Goal: Ask a question

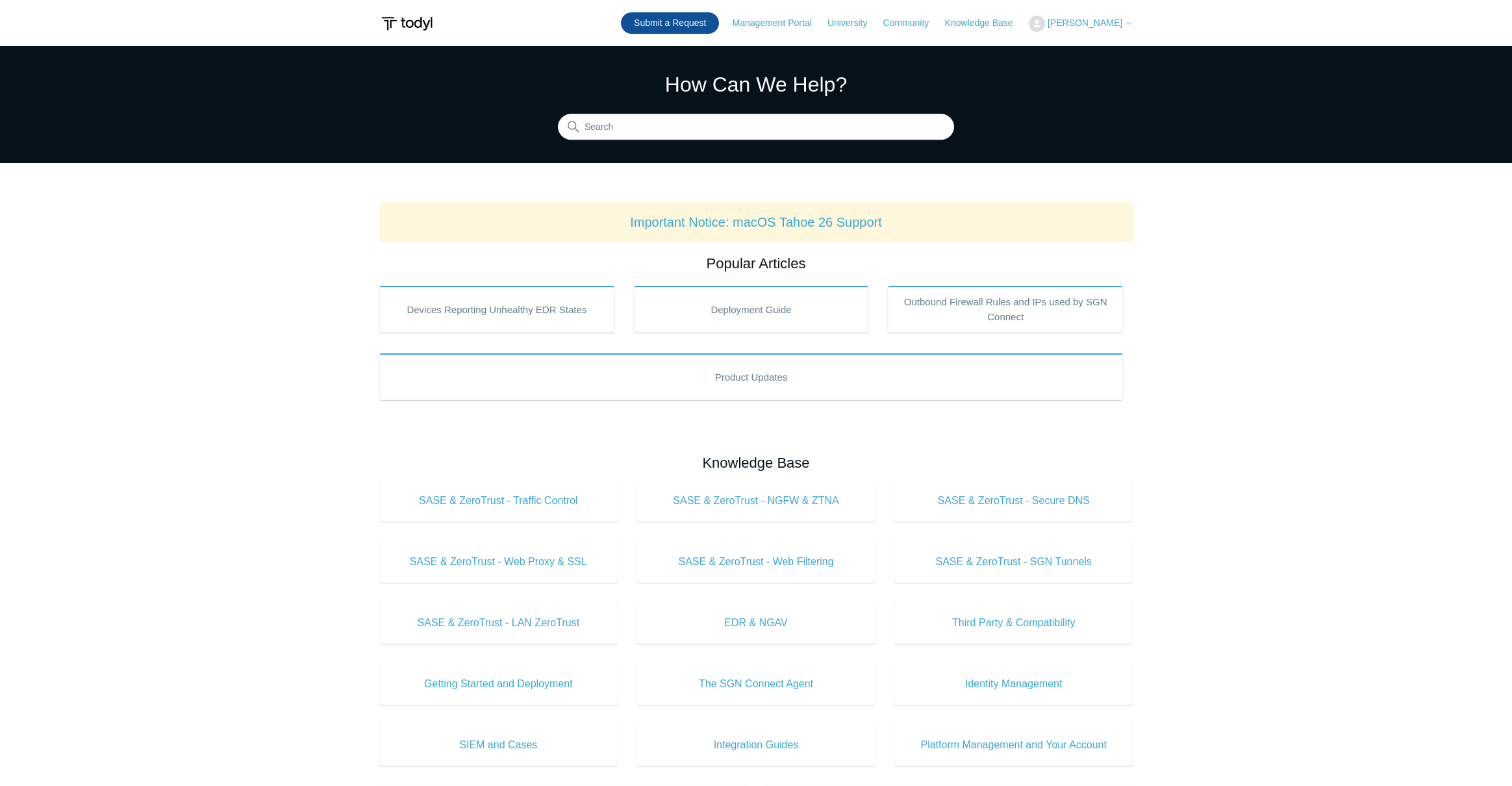
click at [699, 18] on link "Submit a Request" at bounding box center [670, 23] width 98 height 22
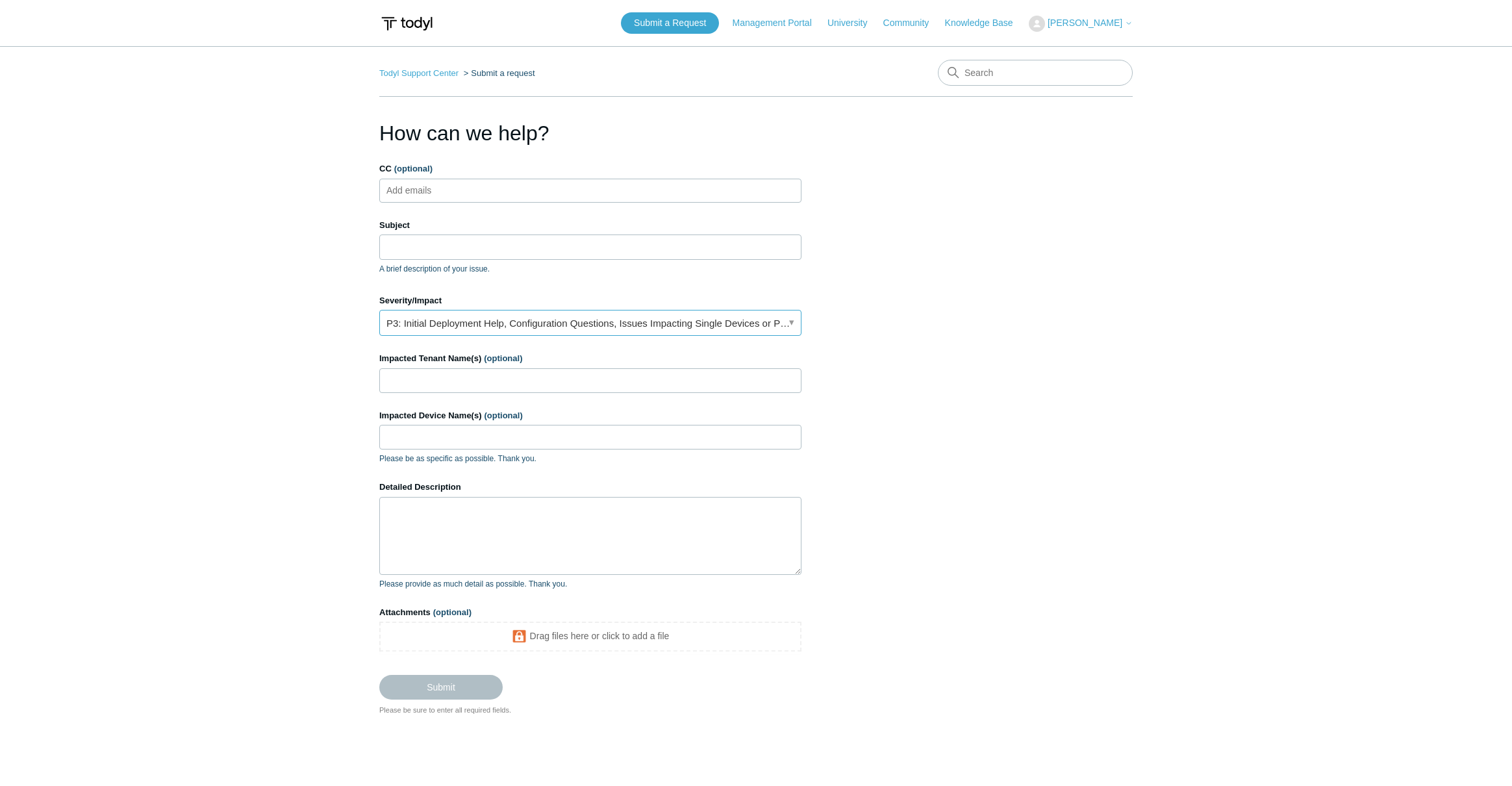
click at [447, 325] on link "P3: Initial Deployment Help, Configuration Questions, Issues Impacting Single D…" at bounding box center [591, 322] width 422 height 26
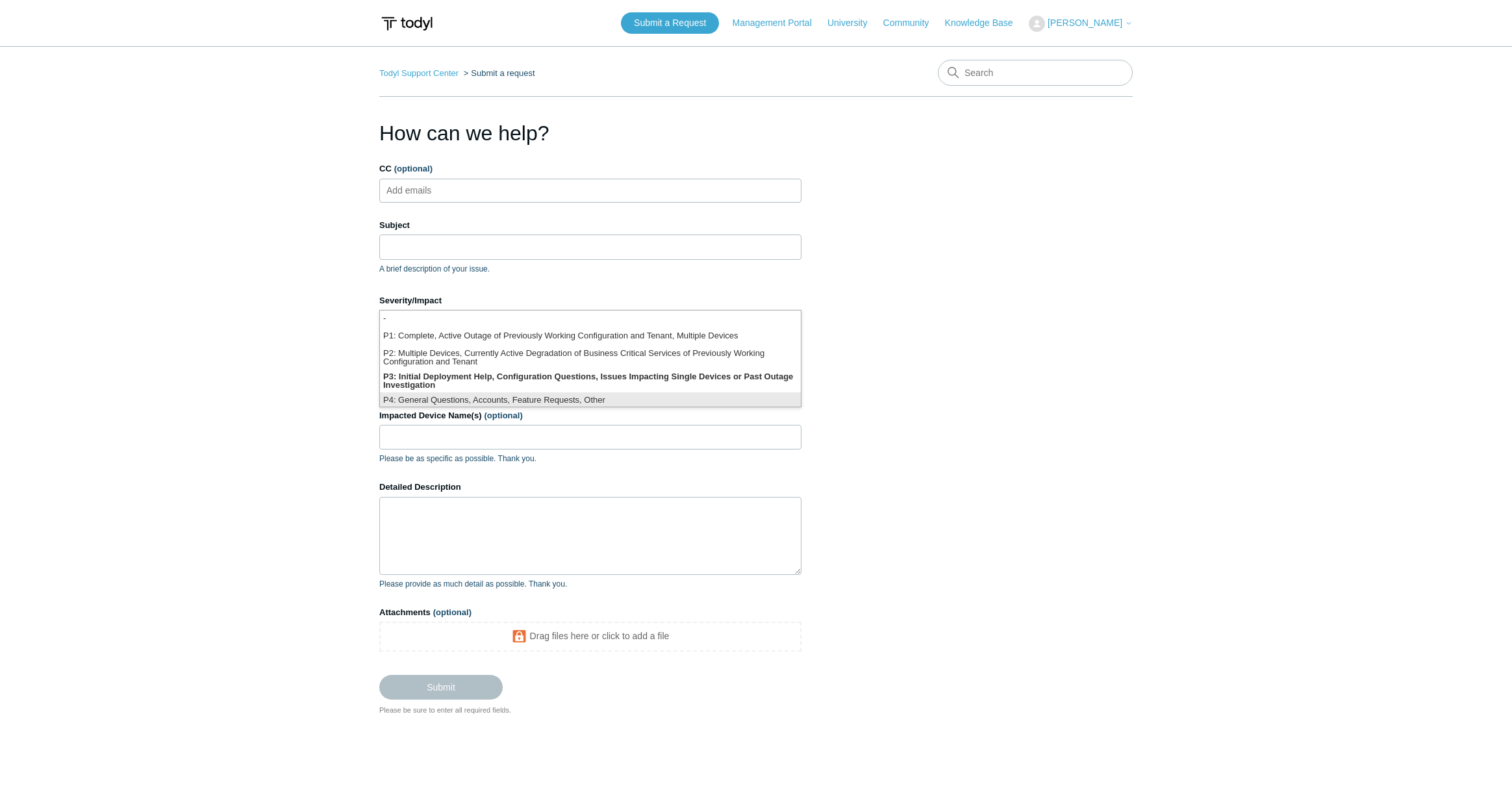
scroll to position [3, 0]
click at [289, 442] on main "Todyl Support Center Submit a request How can we help? CC (optional) Add emails…" at bounding box center [756, 400] width 1512 height 707
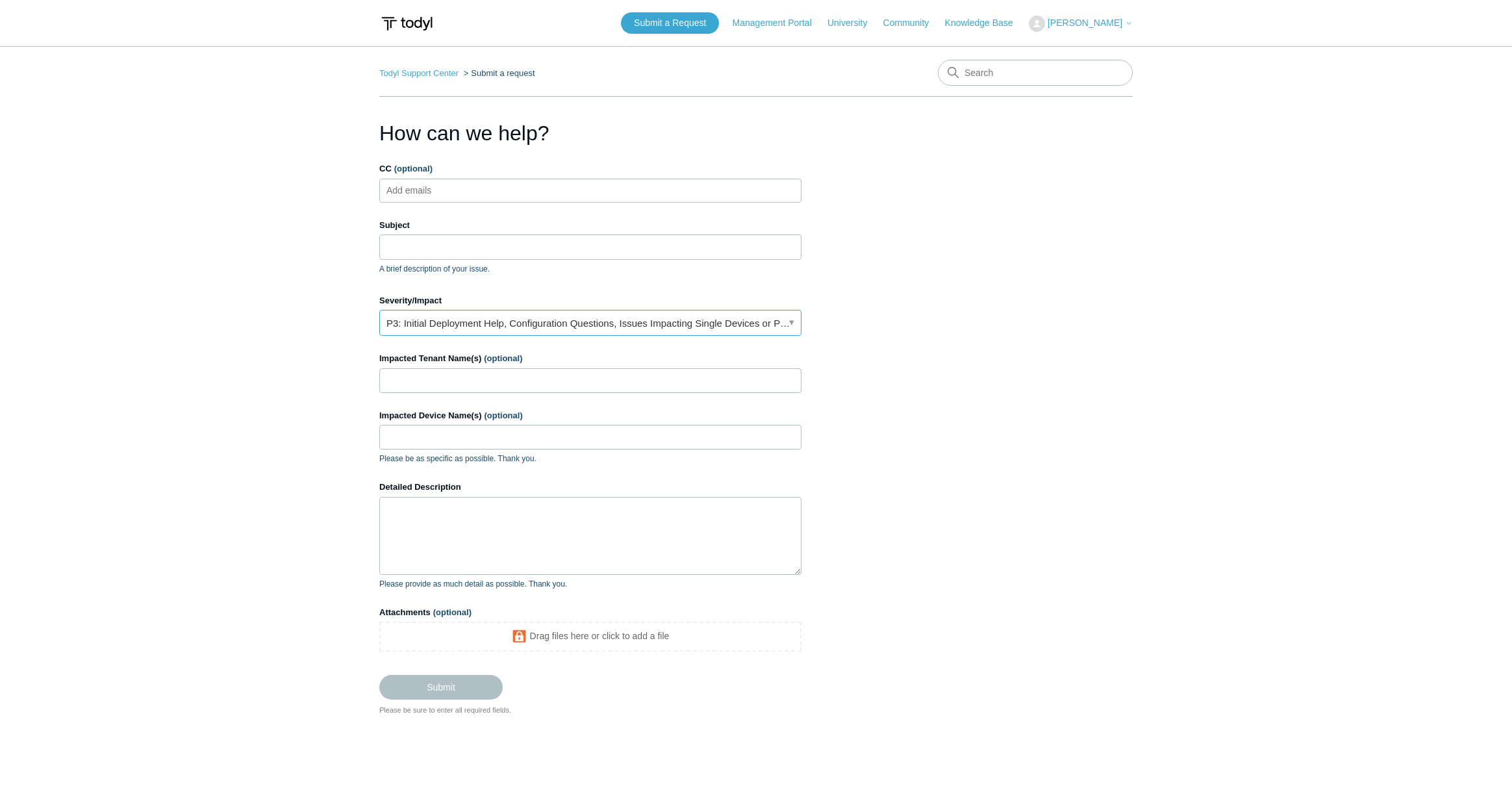
click at [498, 329] on link "P3: Initial Deployment Help, Configuration Questions, Issues Impacting Single D…" at bounding box center [591, 322] width 422 height 26
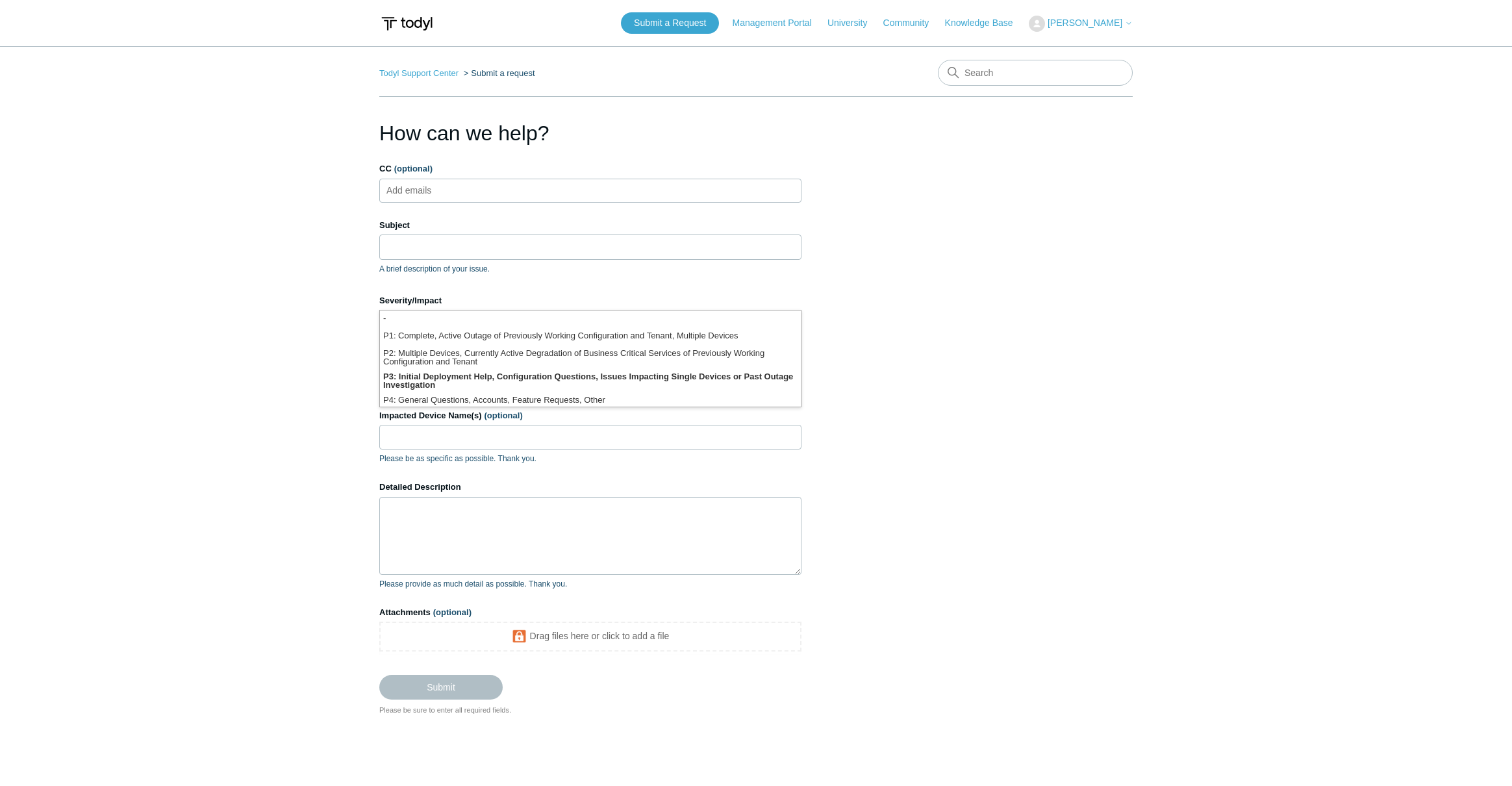
click at [210, 339] on main "Todyl Support Center Submit a request How can we help? CC (optional) Add emails…" at bounding box center [756, 400] width 1512 height 707
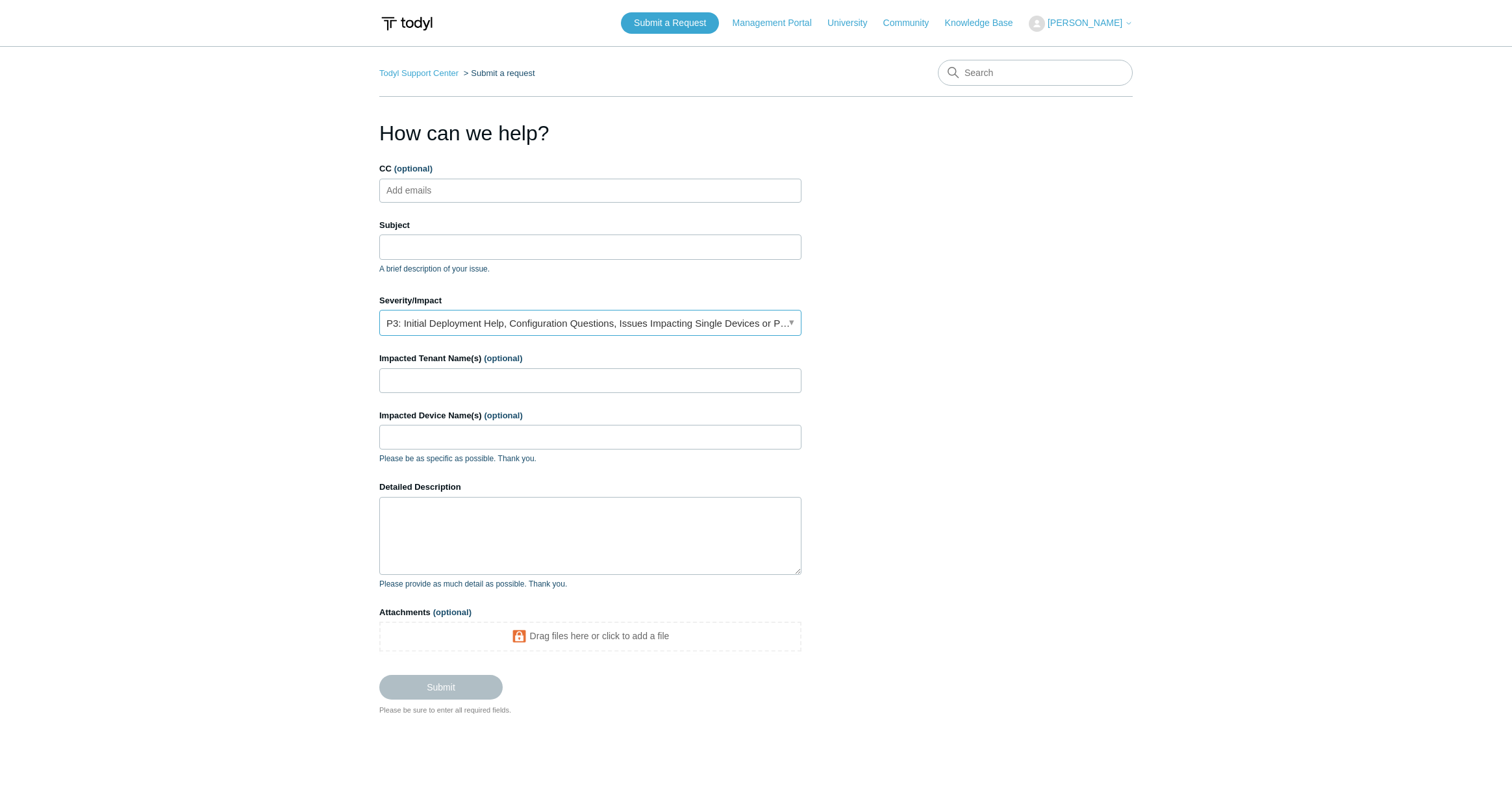
click at [426, 331] on link "P3: Initial Deployment Help, Configuration Questions, Issues Impacting Single D…" at bounding box center [591, 322] width 422 height 26
click at [464, 323] on link "P3: Initial Deployment Help, Configuration Questions, Issues Impacting Single D…" at bounding box center [591, 322] width 422 height 26
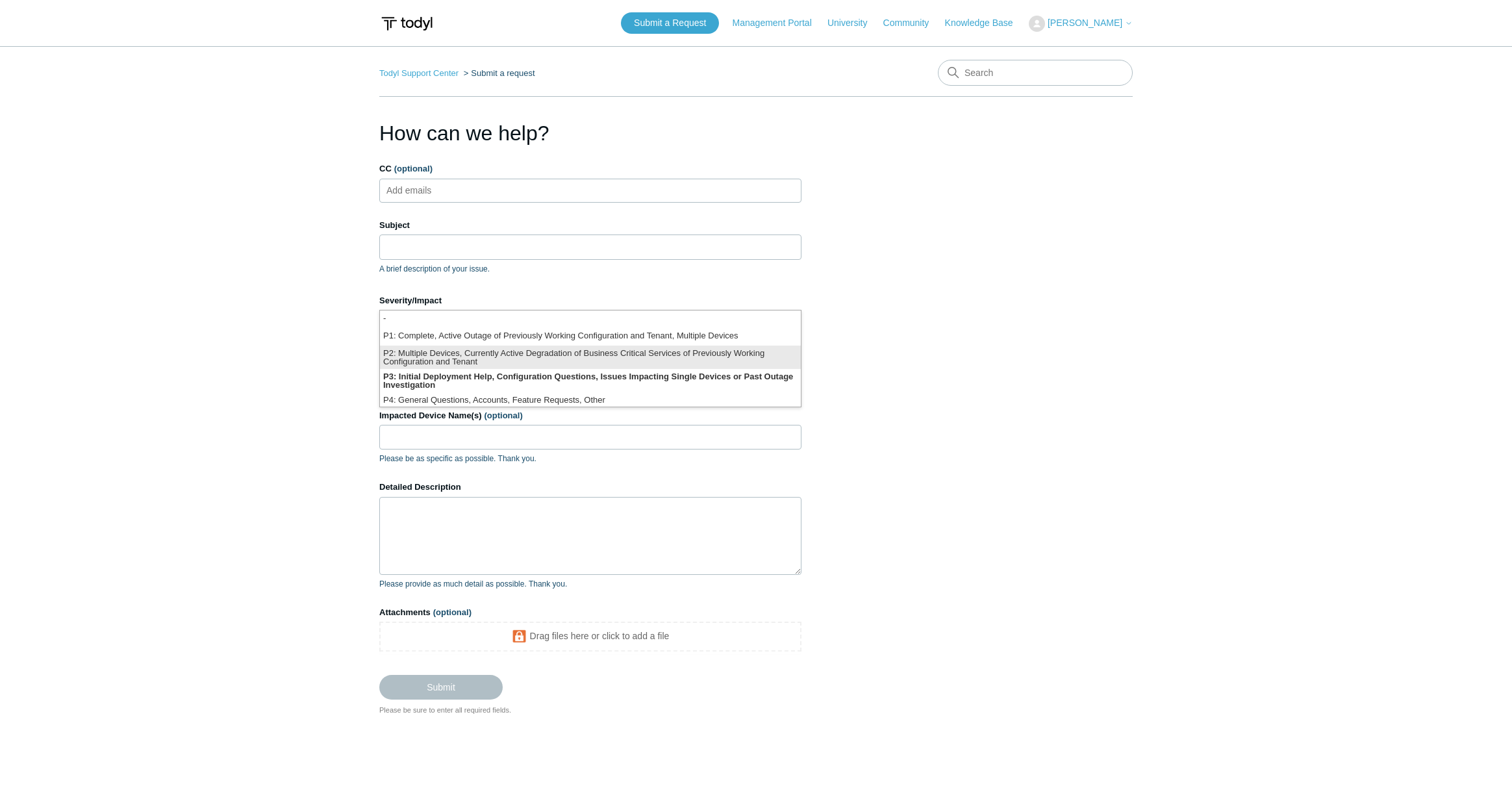
click at [462, 352] on li "P2: Multiple Devices, Currently Active Degradation of Business Critical Service…" at bounding box center [591, 357] width 421 height 23
